Goal: Task Accomplishment & Management: Complete application form

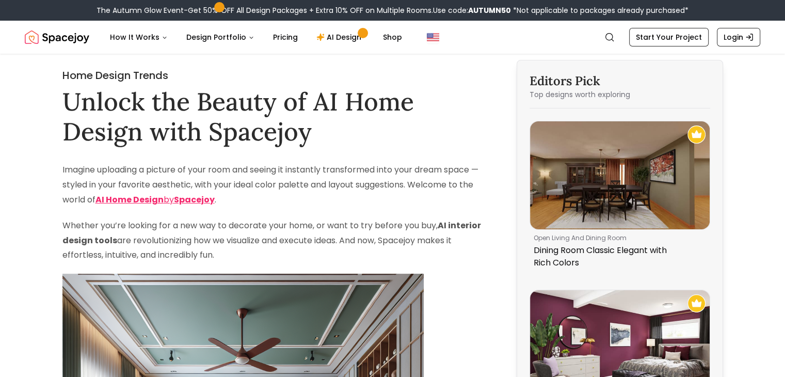
click at [679, 39] on link "Start Your Project" at bounding box center [668, 37] width 79 height 19
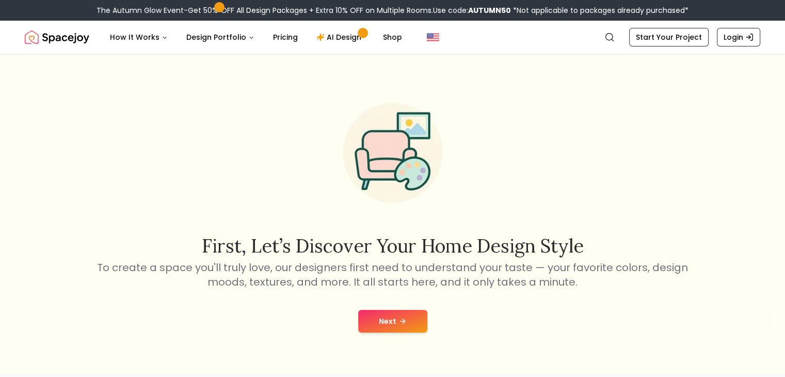
click at [387, 323] on button "Next" at bounding box center [392, 321] width 69 height 23
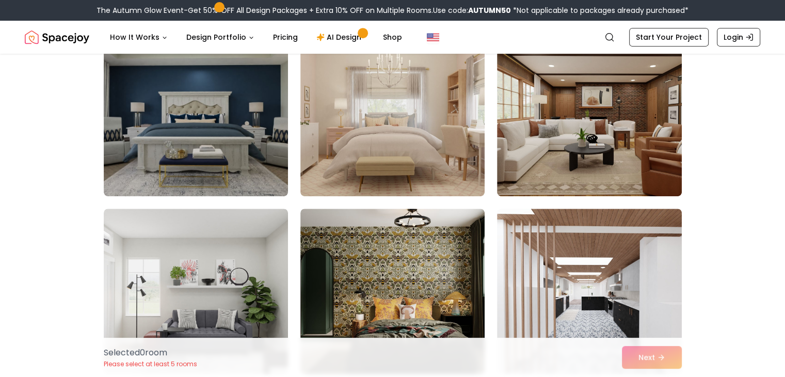
scroll to position [568, 0]
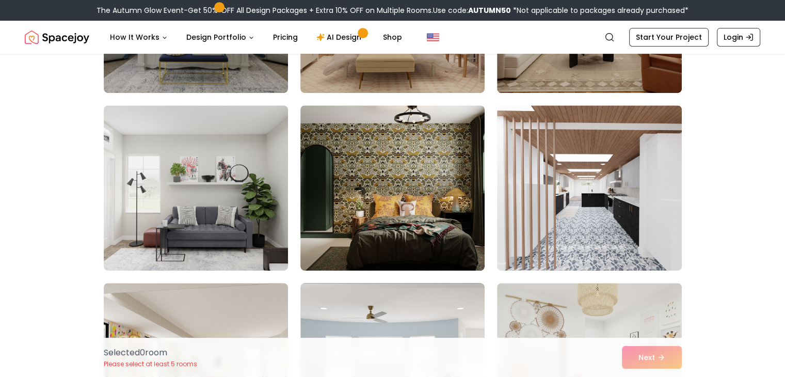
click at [230, 206] on img at bounding box center [196, 187] width 184 height 165
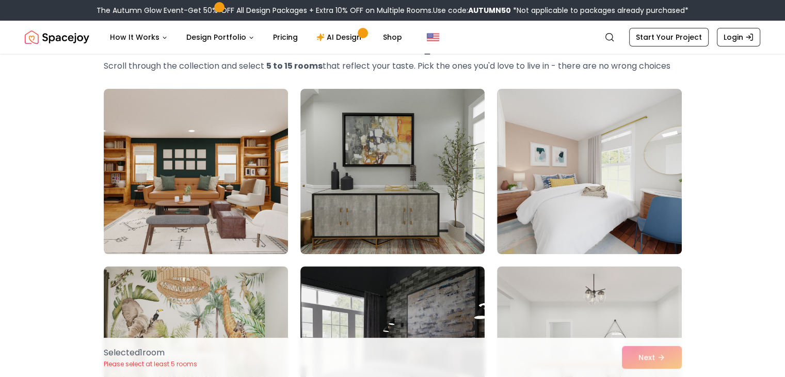
scroll to position [0, 0]
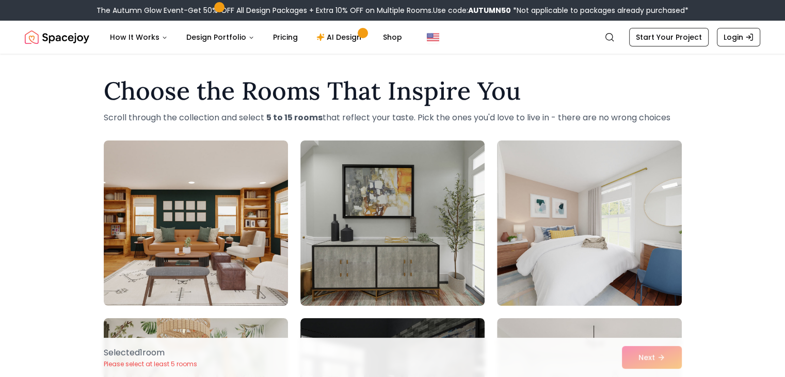
click at [208, 199] on img at bounding box center [196, 222] width 184 height 165
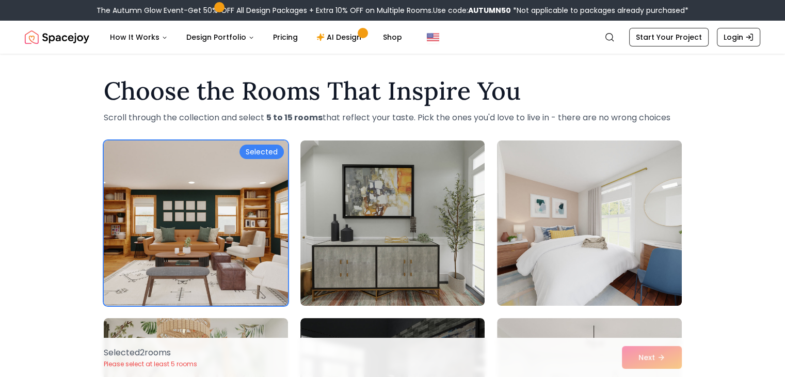
click at [417, 256] on img at bounding box center [392, 222] width 184 height 165
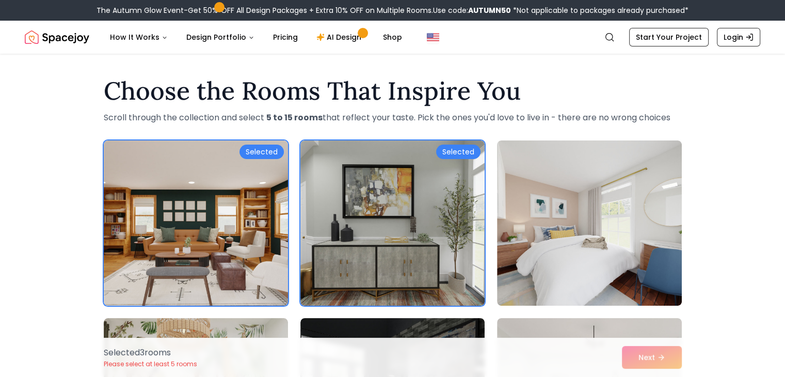
scroll to position [103, 0]
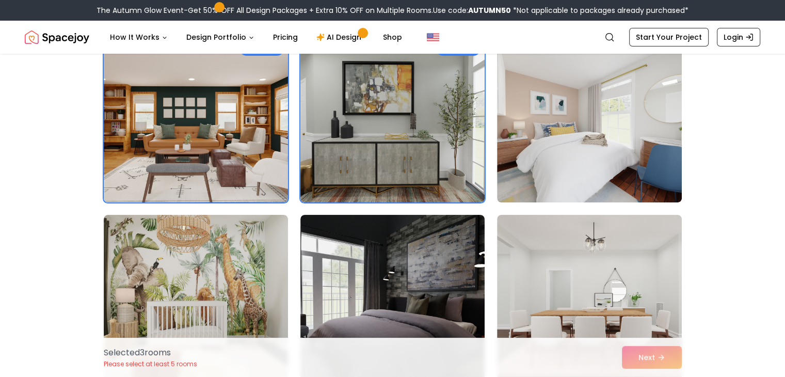
click at [656, 356] on div "Selected 3 room s Please select at least 5 rooms Next" at bounding box center [392, 356] width 594 height 39
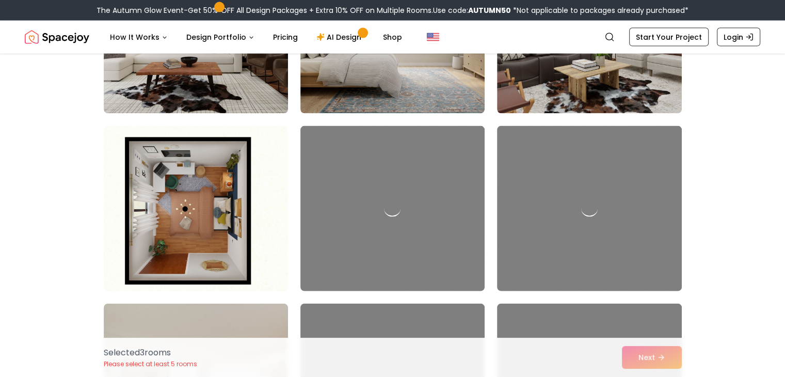
scroll to position [2580, 0]
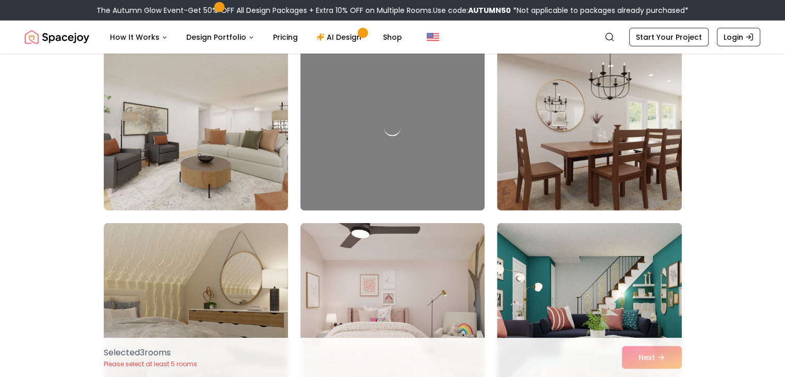
click at [638, 356] on div "Selected 3 room s Please select at least 5 rooms Next" at bounding box center [392, 356] width 594 height 39
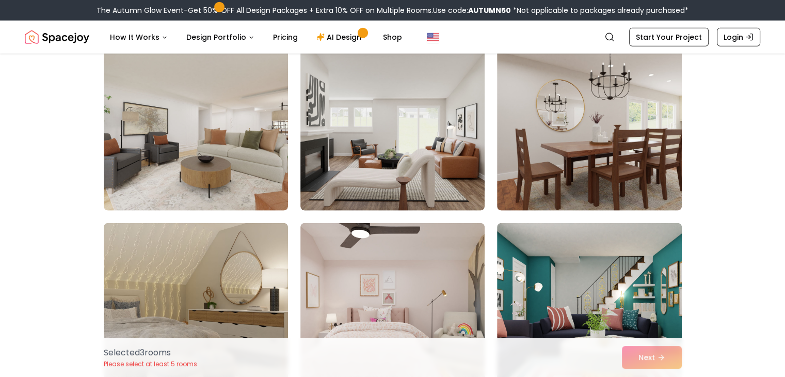
click at [205, 154] on img at bounding box center [196, 127] width 184 height 165
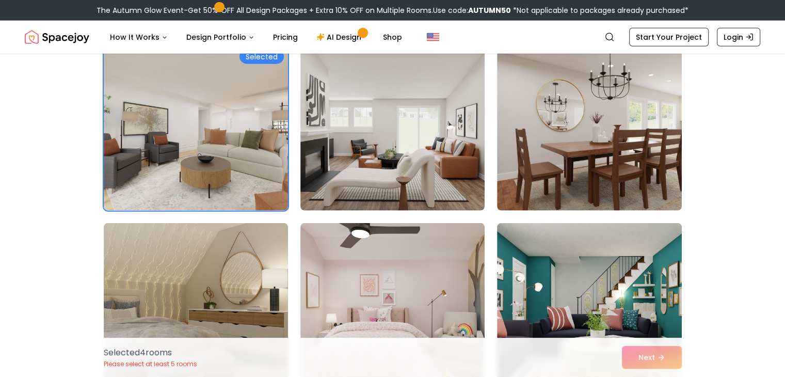
click at [398, 168] on img at bounding box center [392, 127] width 184 height 165
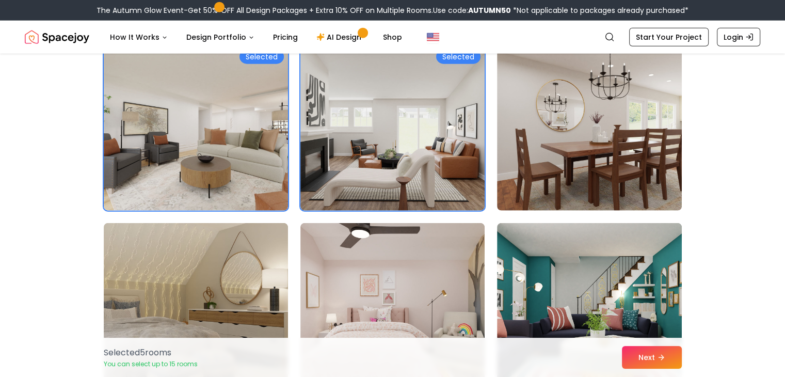
scroll to position [2683, 0]
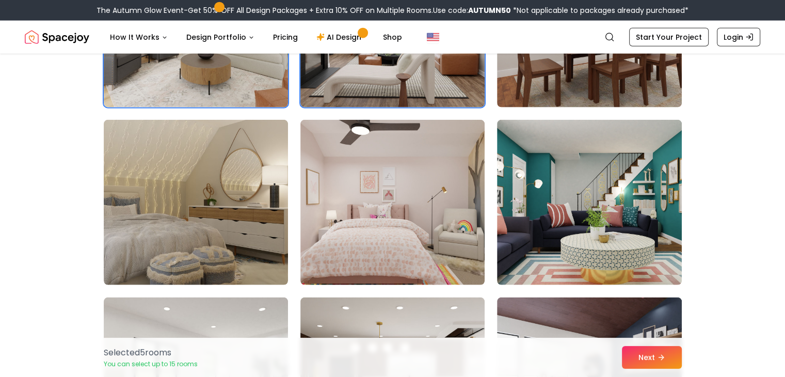
click at [647, 355] on button "Next" at bounding box center [652, 357] width 60 height 23
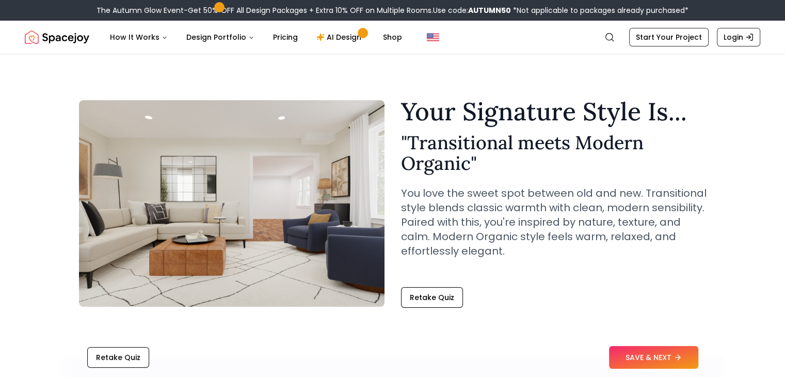
click at [633, 355] on button "SAVE & NEXT" at bounding box center [653, 357] width 89 height 23
